Goal: Navigation & Orientation: Find specific page/section

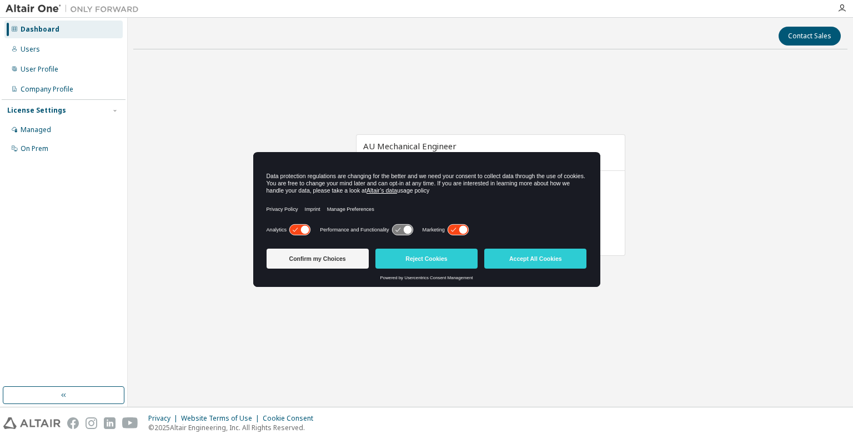
click at [540, 259] on button "Accept All Cookies" at bounding box center [535, 259] width 102 height 20
